Goal: Navigation & Orientation: Find specific page/section

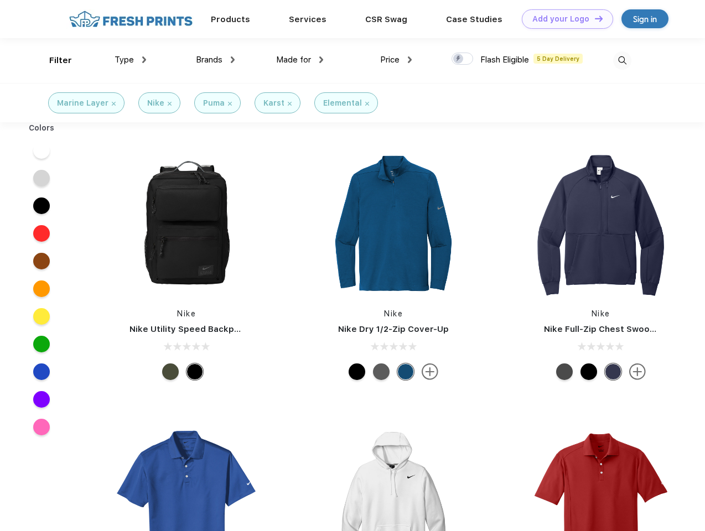
click at [564, 19] on link "Add your Logo Design Tool" at bounding box center [567, 18] width 91 height 19
click at [0, 0] on div "Design Tool" at bounding box center [0, 0] width 0 height 0
click at [594, 18] on link "Add your Logo Design Tool" at bounding box center [567, 18] width 91 height 19
click at [53, 60] on div "Filter" at bounding box center [60, 60] width 23 height 13
click at [131, 60] on span "Type" at bounding box center [124, 60] width 19 height 10
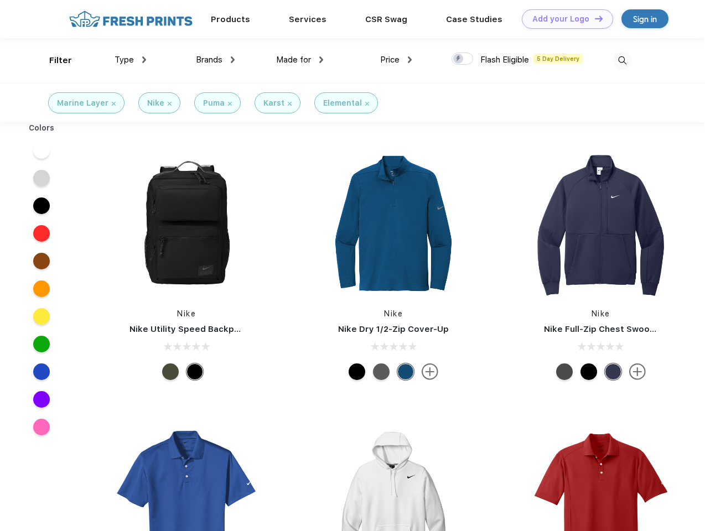
click at [215, 60] on span "Brands" at bounding box center [209, 60] width 27 height 10
click at [300, 60] on span "Made for" at bounding box center [293, 60] width 35 height 10
click at [396, 60] on span "Price" at bounding box center [389, 60] width 19 height 10
click at [463, 59] on div at bounding box center [463, 59] width 22 height 12
click at [459, 59] on input "checkbox" at bounding box center [455, 55] width 7 height 7
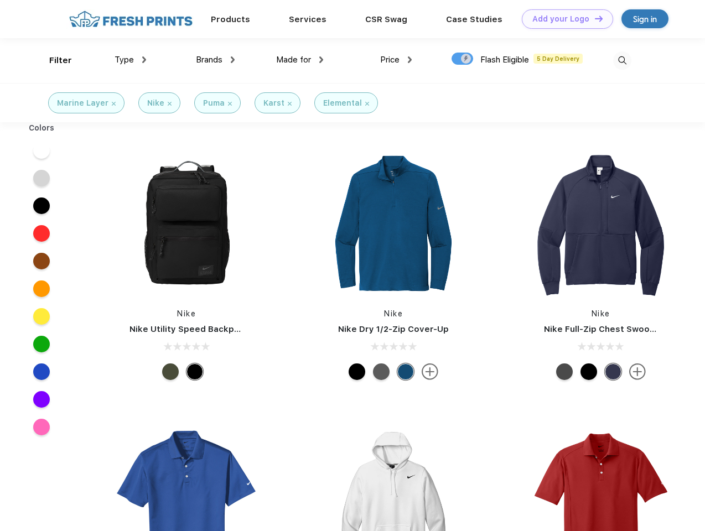
click at [622, 60] on img at bounding box center [622, 60] width 18 height 18
